Goal: Navigation & Orientation: Find specific page/section

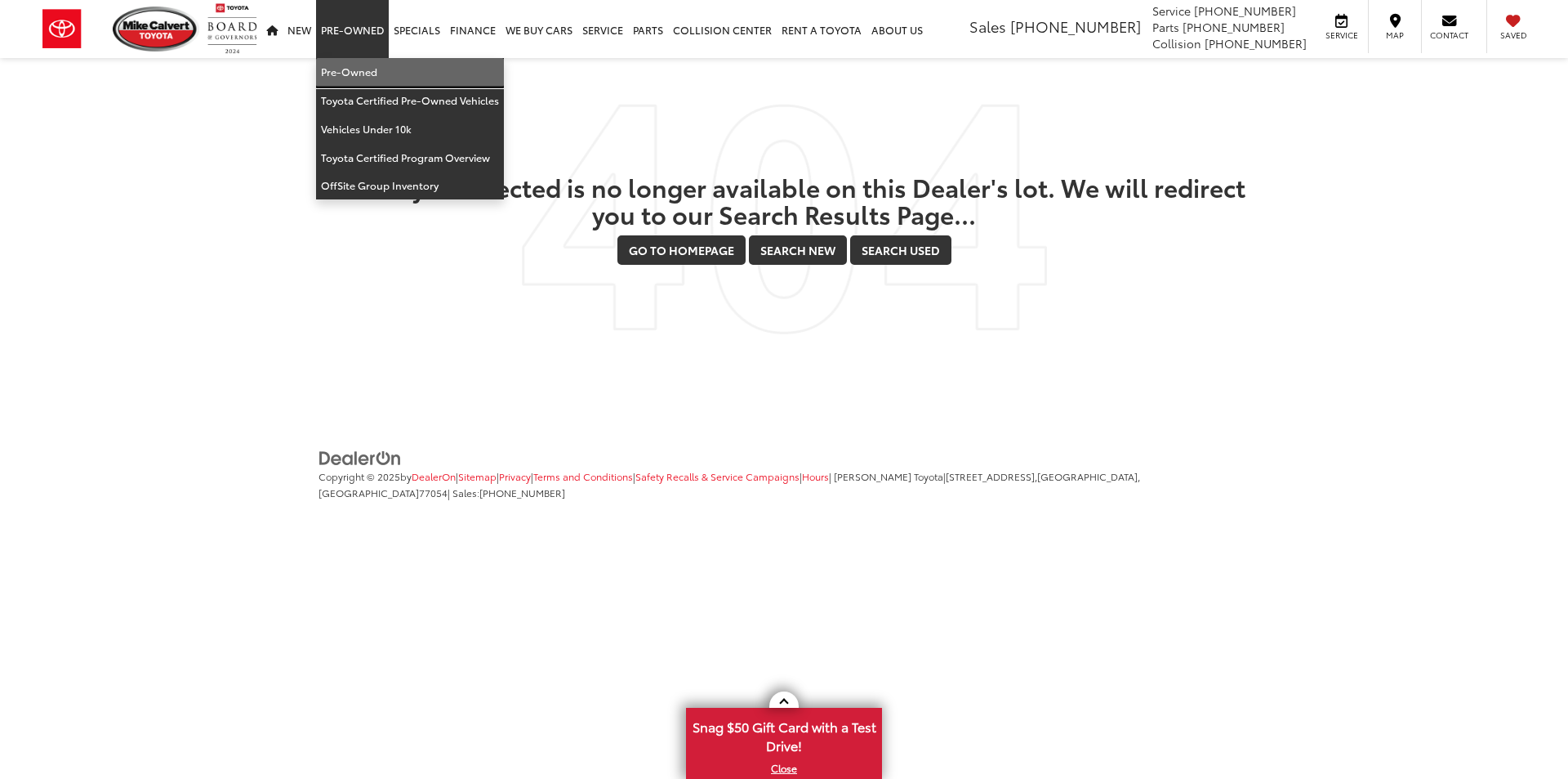
click at [365, 71] on link "Pre-Owned" at bounding box center [410, 73] width 188 height 29
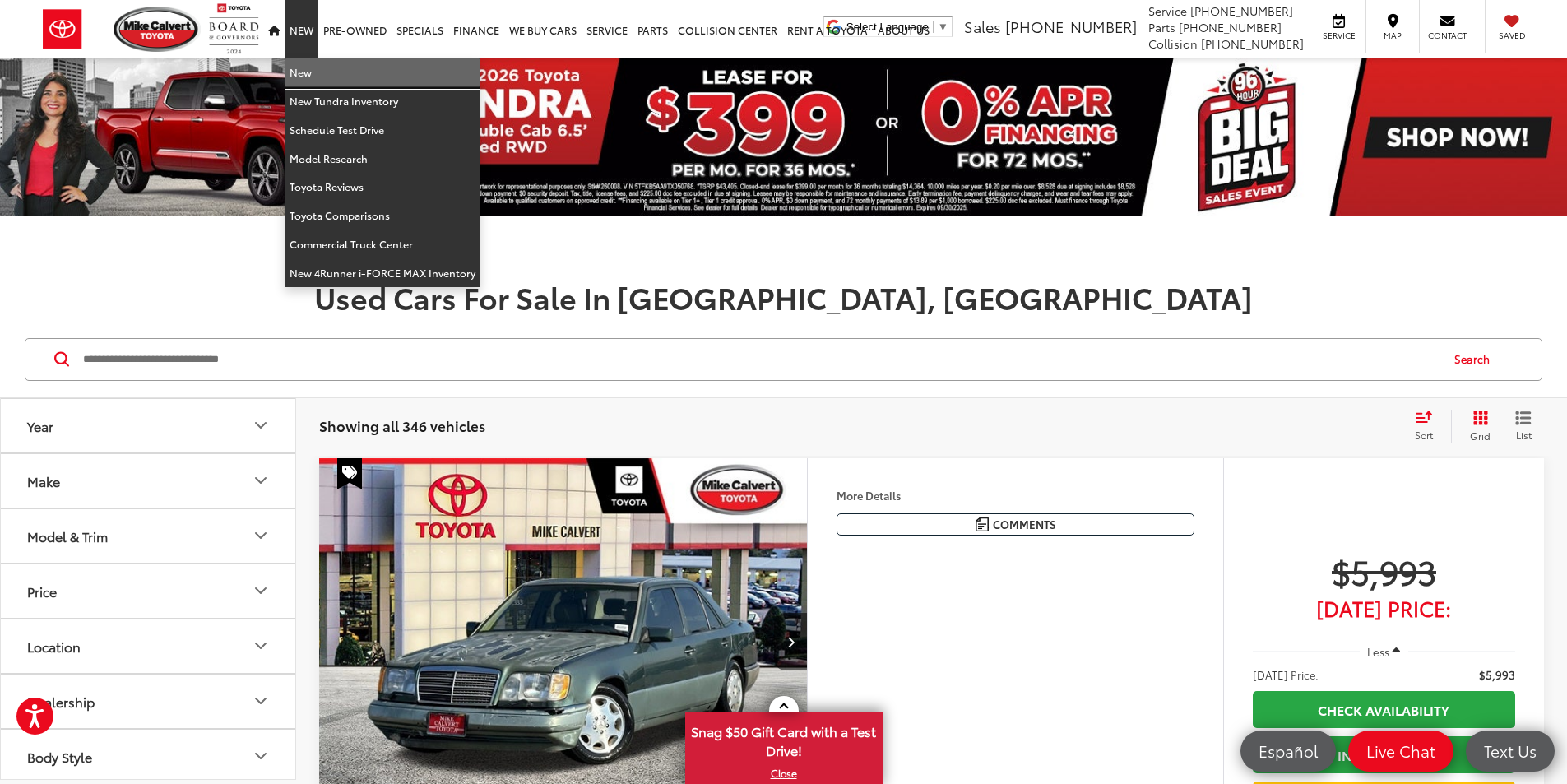
click at [320, 69] on link "New" at bounding box center [383, 73] width 195 height 29
